Goal: Transaction & Acquisition: Purchase product/service

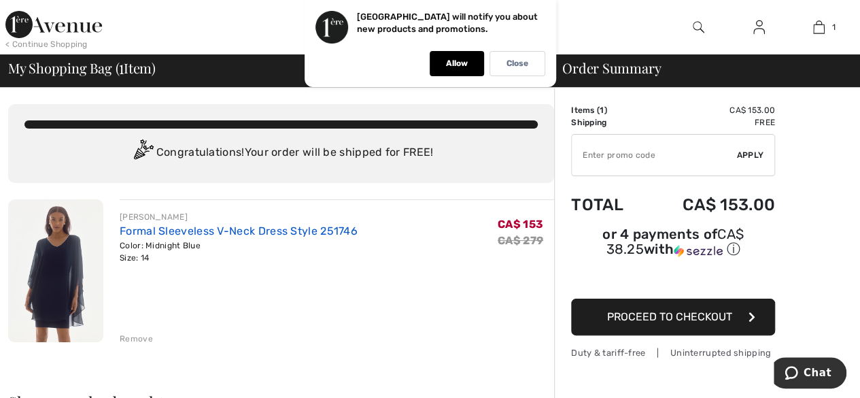
click at [239, 235] on link "Formal Sleeveless V-Neck Dress Style 251746" at bounding box center [239, 230] width 238 height 13
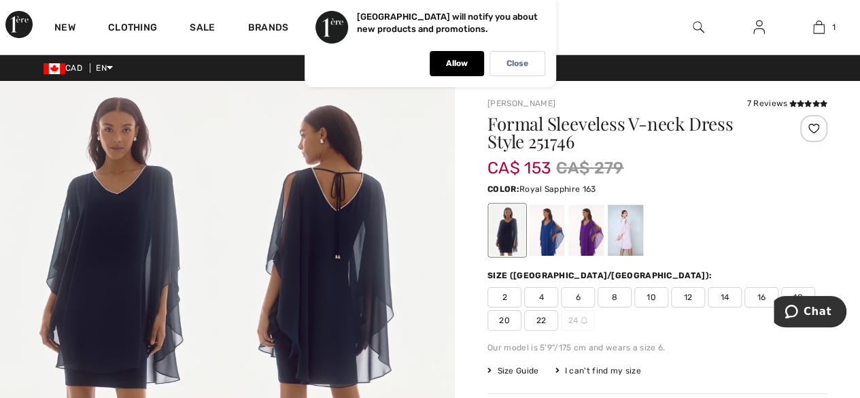
click at [555, 222] on div at bounding box center [546, 230] width 35 height 51
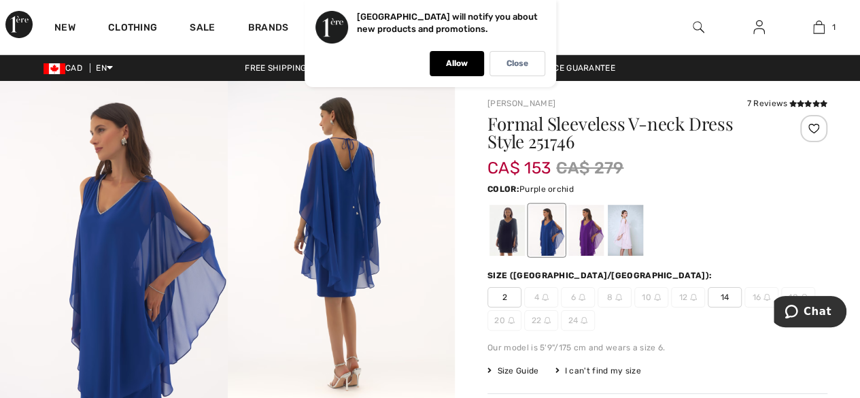
click at [585, 222] on div at bounding box center [585, 230] width 35 height 51
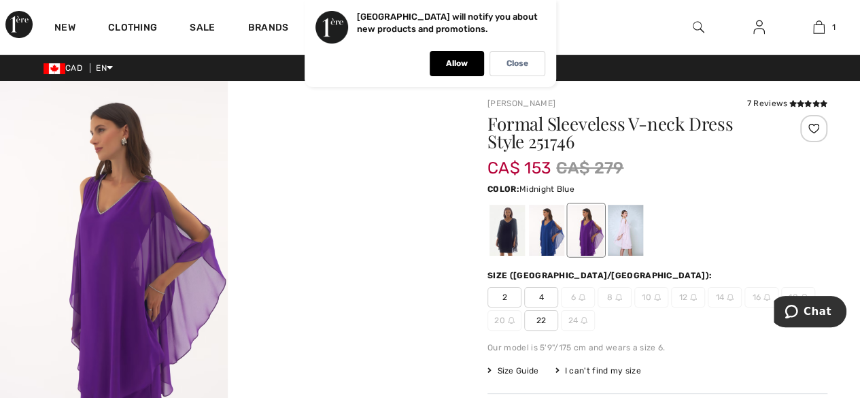
click at [502, 227] on div at bounding box center [506, 230] width 35 height 51
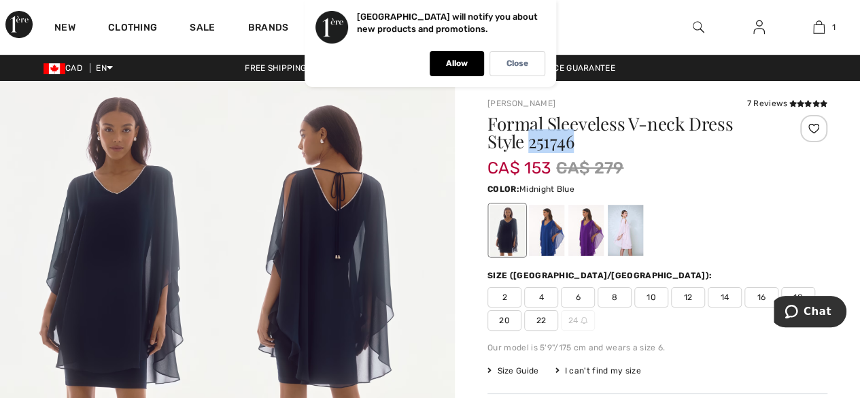
drag, startPoint x: 577, startPoint y: 142, endPoint x: 530, endPoint y: 142, distance: 47.6
click at [530, 142] on h1 "Formal Sleeveless V-neck Dress Style 251746" at bounding box center [628, 132] width 283 height 35
copy h1 "251746"
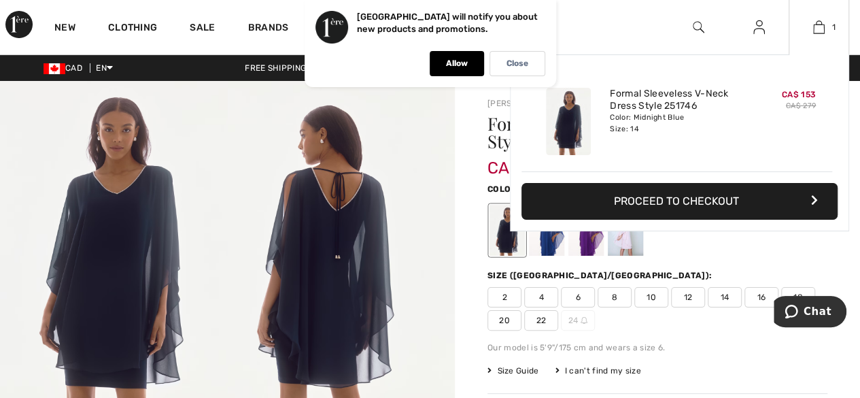
click at [661, 200] on button "Proceed to Checkout" at bounding box center [679, 201] width 316 height 37
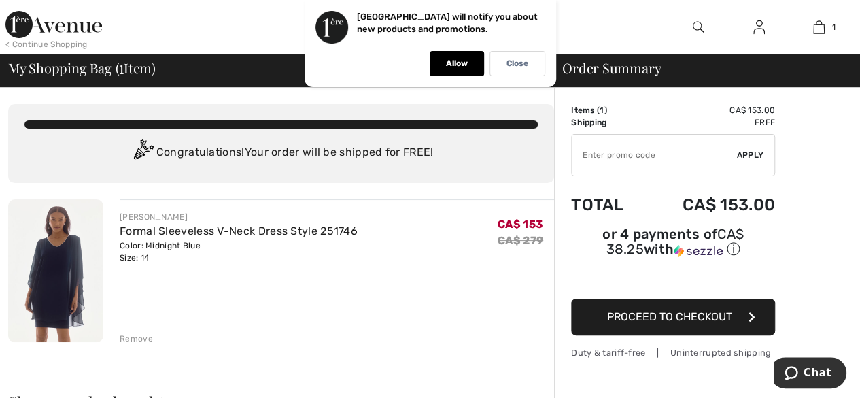
click at [658, 165] on input "TEXT" at bounding box center [654, 155] width 165 height 41
type input "NEW15"
click at [755, 151] on span "Apply" at bounding box center [750, 155] width 27 height 12
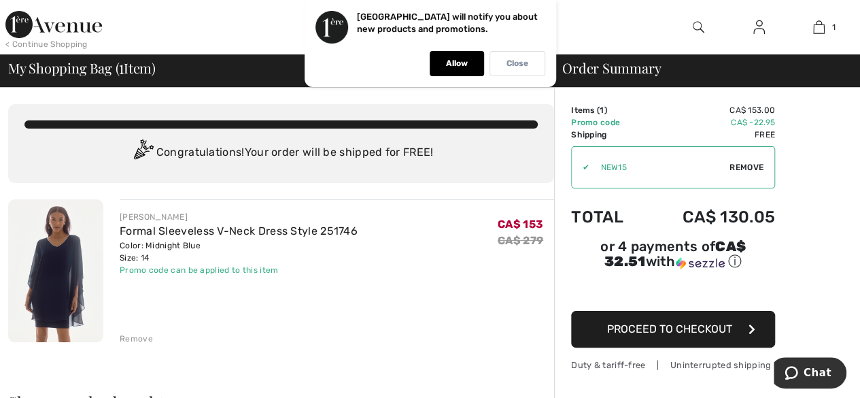
click at [516, 58] on p "Close" at bounding box center [517, 63] width 22 height 10
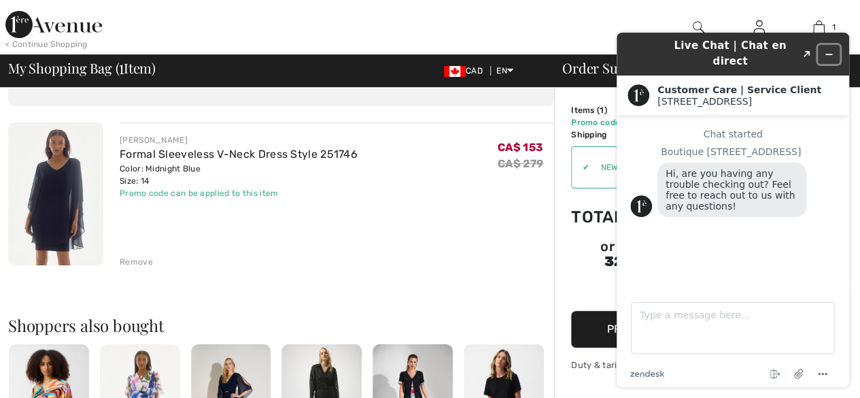
click at [825, 50] on icon "Minimize widget" at bounding box center [829, 55] width 10 height 10
